Goal: Information Seeking & Learning: Find specific fact

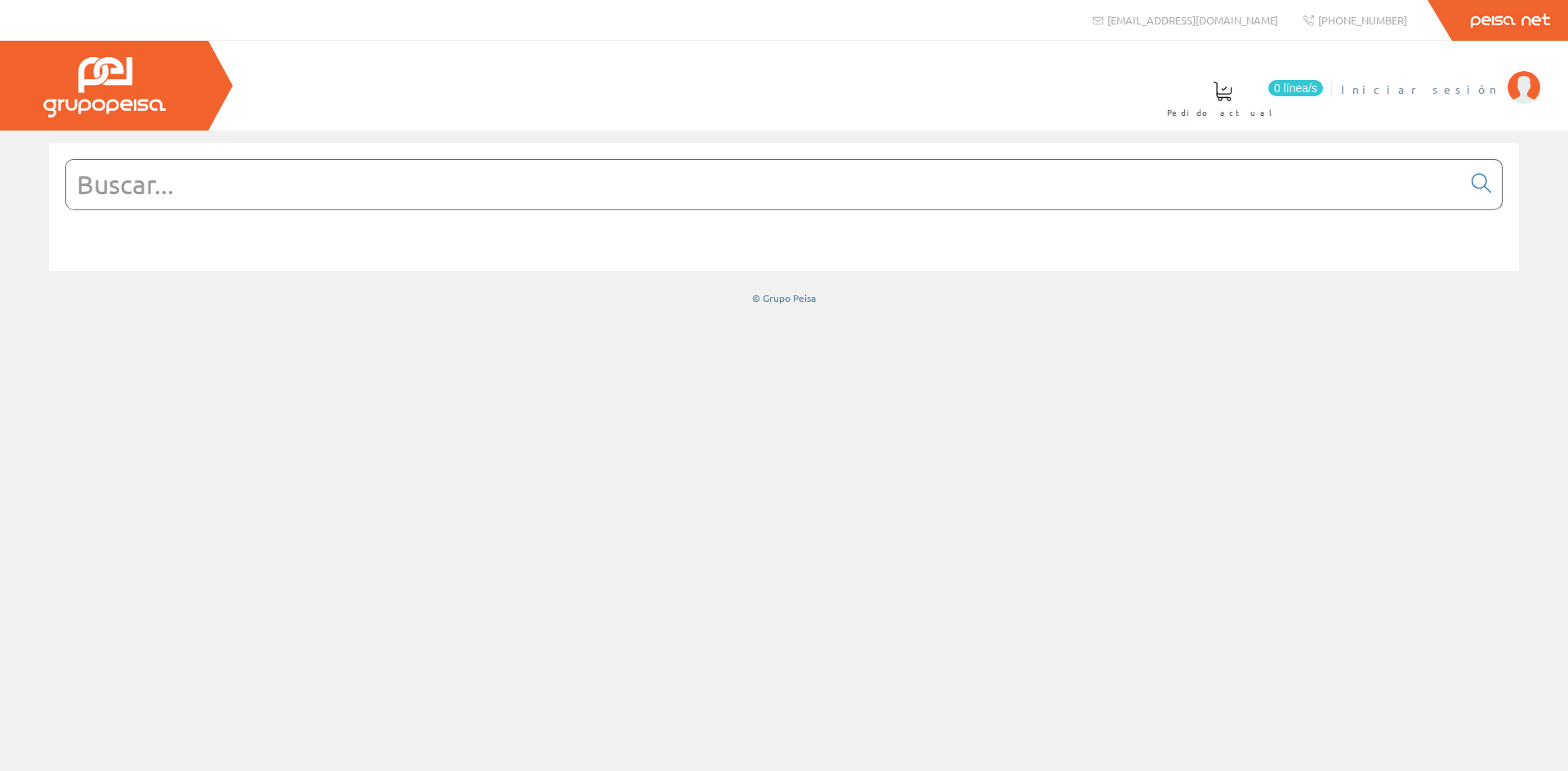
click at [1502, 92] on li "Iniciar sesión" at bounding box center [1440, 99] width 206 height 63
click at [1524, 88] on img at bounding box center [1523, 87] width 33 height 33
click at [211, 204] on input "text" at bounding box center [764, 185] width 1395 height 49
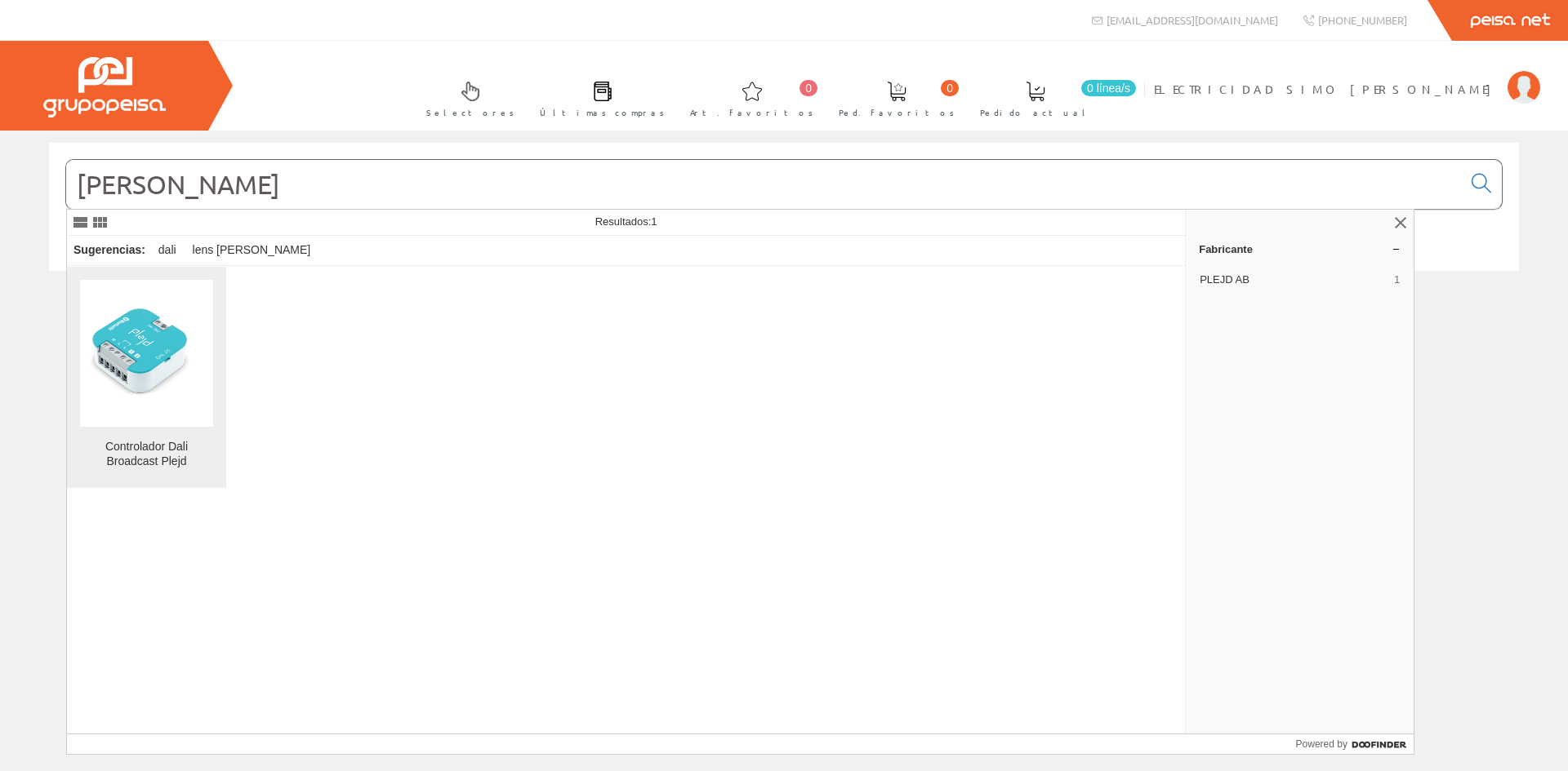
type input "[PERSON_NAME]"
click at [160, 371] on img at bounding box center [146, 353] width 133 height 112
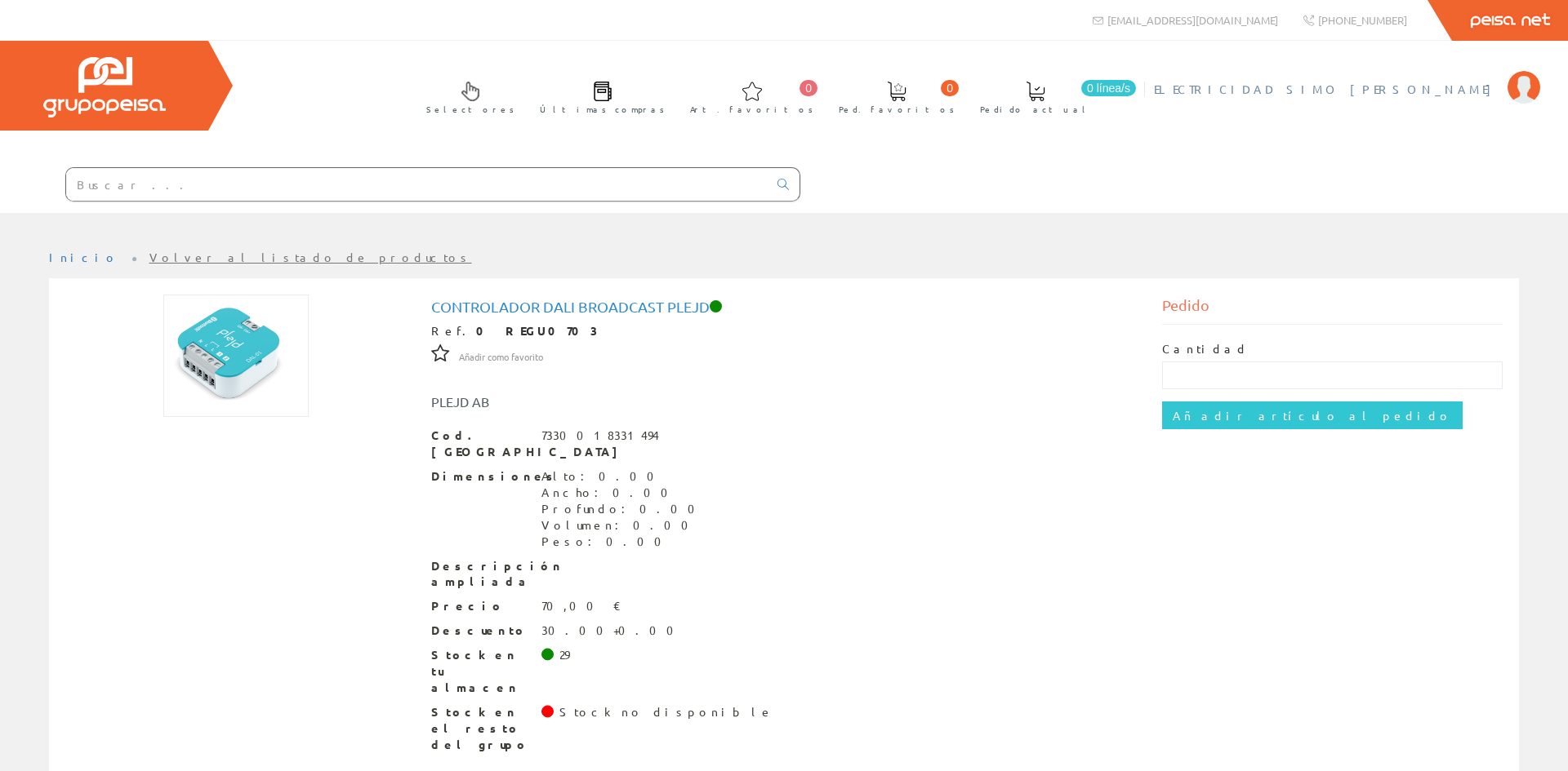
click at [1513, 87] on img at bounding box center [1523, 87] width 33 height 33
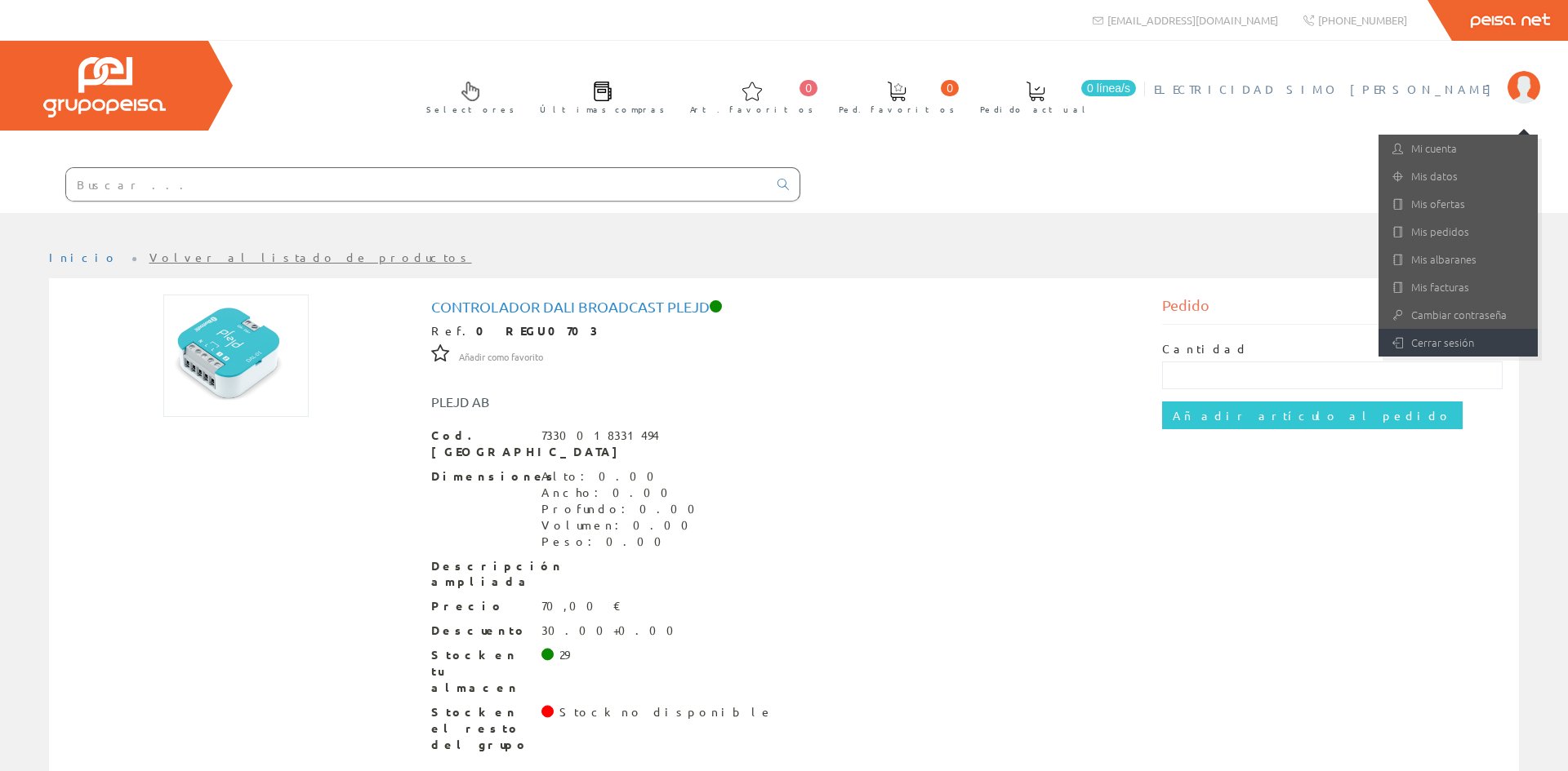
click at [1450, 336] on link "Cerrar sesión" at bounding box center [1457, 343] width 159 height 28
